Goal: Information Seeking & Learning: Find specific fact

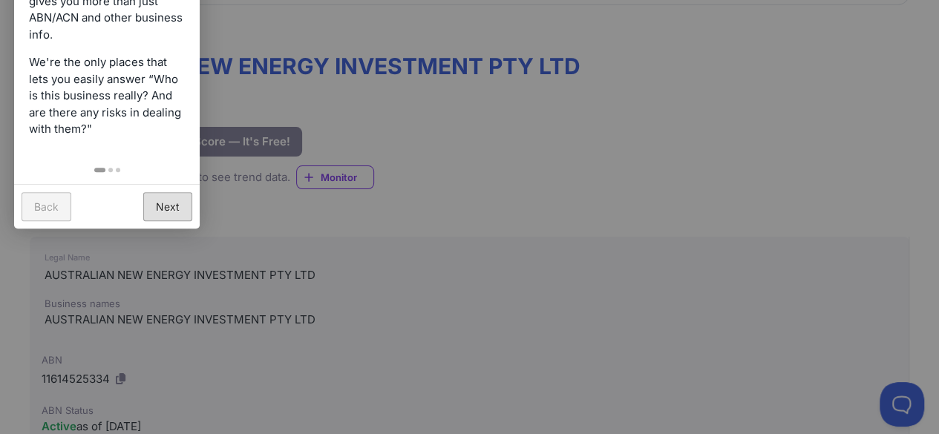
click at [171, 196] on link "Next" at bounding box center [167, 206] width 49 height 29
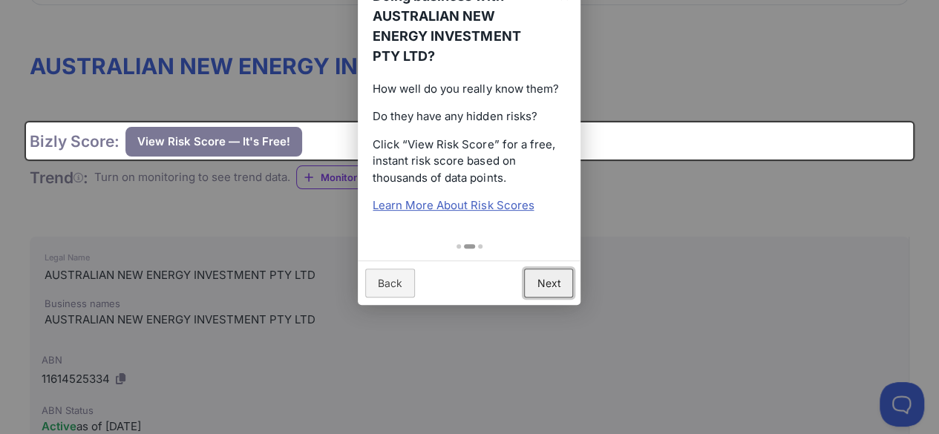
click at [554, 287] on link "Next" at bounding box center [548, 283] width 49 height 29
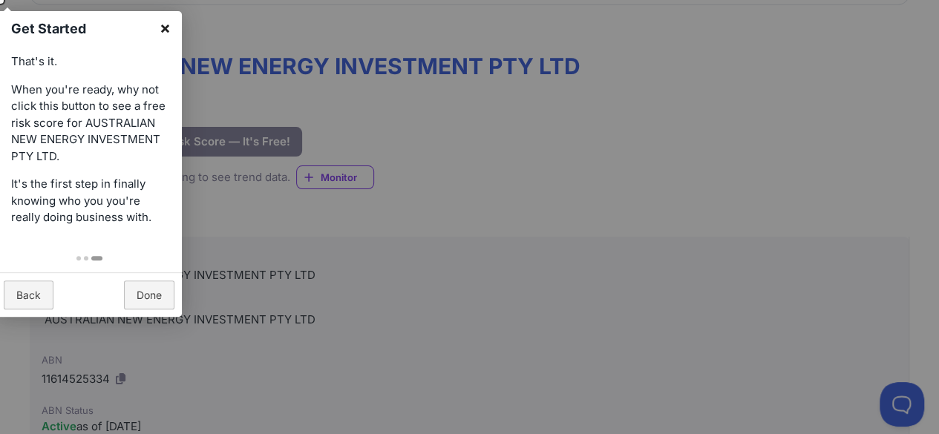
click at [168, 25] on link "×" at bounding box center [164, 27] width 33 height 33
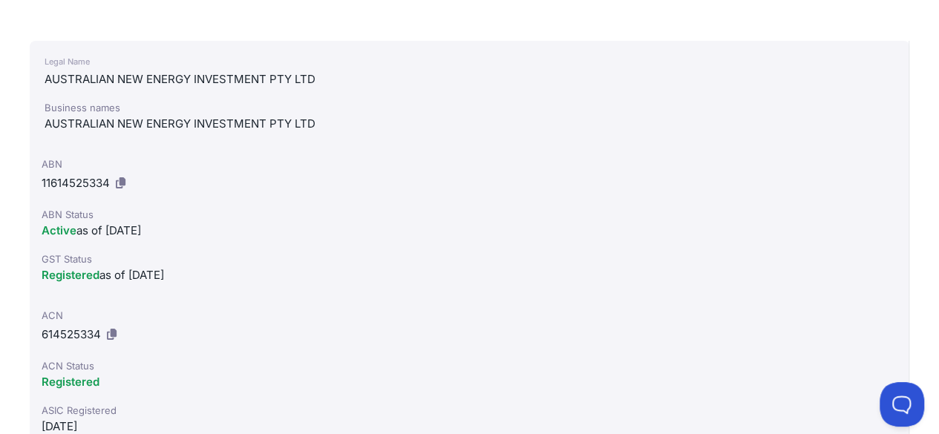
scroll to position [366, 0]
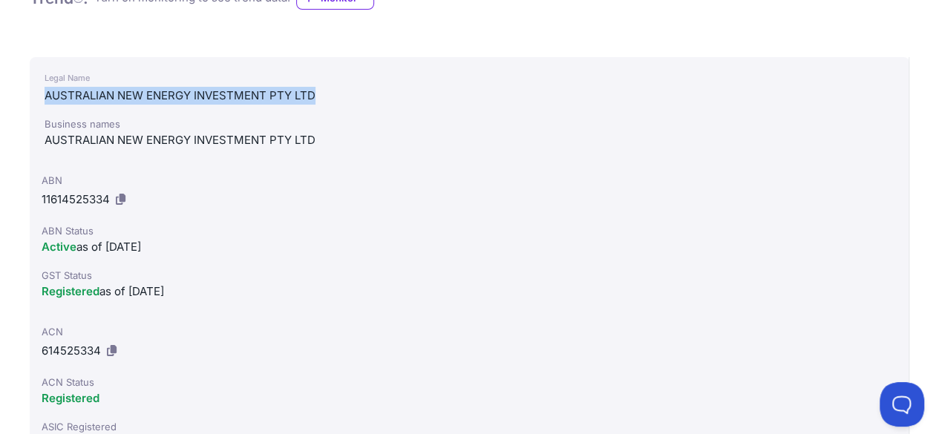
drag, startPoint x: 45, startPoint y: 94, endPoint x: 319, endPoint y: 92, distance: 274.7
click at [319, 92] on div "AUSTRALIAN NEW ENERGY INVESTMENT PTY LTD" at bounding box center [469, 96] width 849 height 18
copy div "AUSTRALIAN NEW ENERGY INVESTMENT PTY LTD"
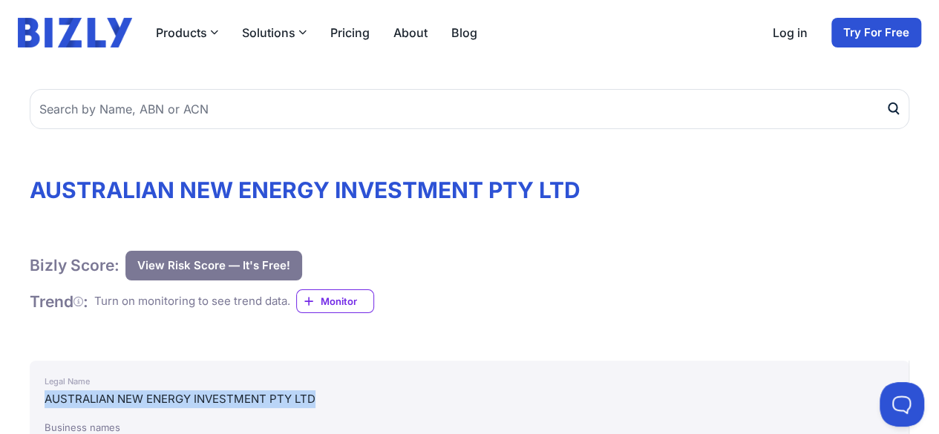
scroll to position [64, 0]
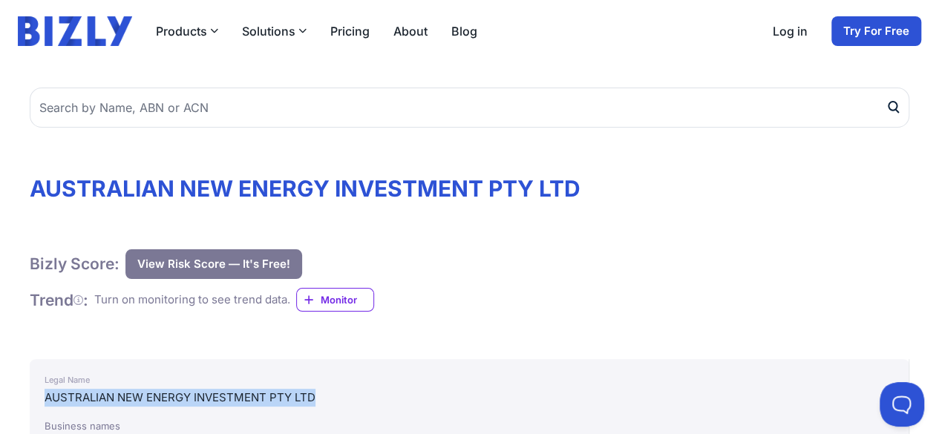
drag, startPoint x: 33, startPoint y: 187, endPoint x: 603, endPoint y: 202, distance: 570.3
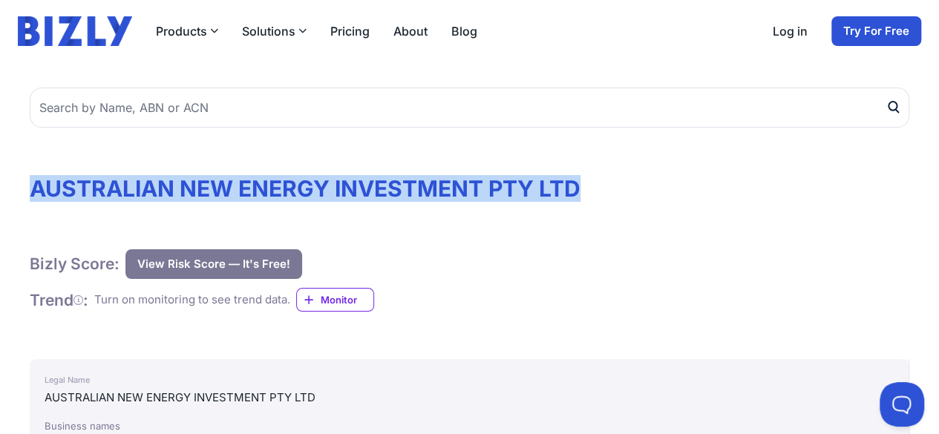
drag, startPoint x: 586, startPoint y: 188, endPoint x: 15, endPoint y: 177, distance: 571.7
copy h1 "AUSTRALIAN NEW ENERGY INVESTMENT PTY LTD"
